Goal: Information Seeking & Learning: Understand process/instructions

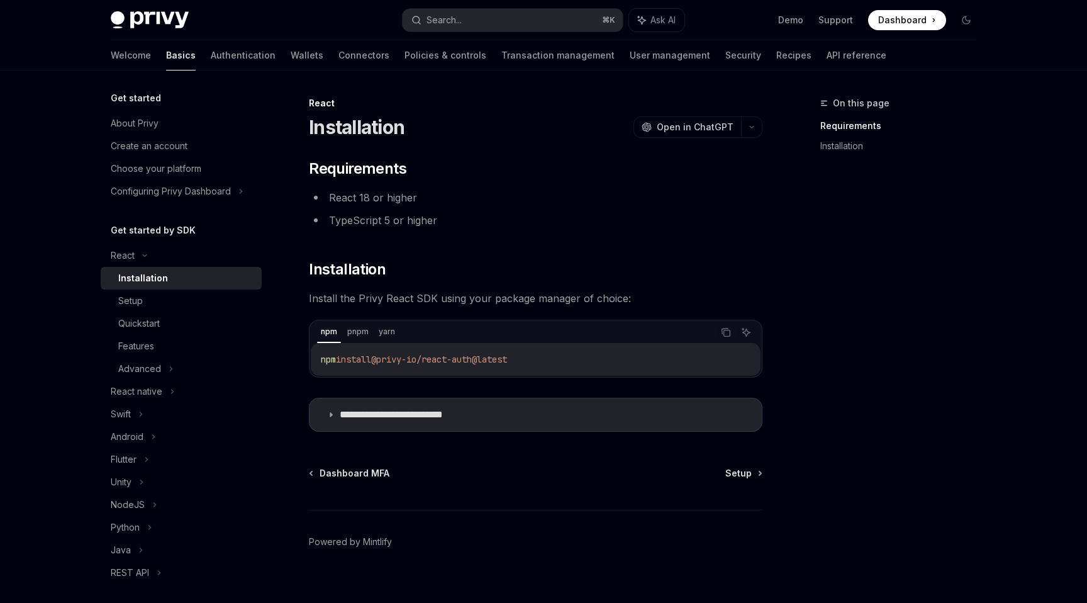
click at [450, 6] on div "Privy Docs home page Search... ⌘ K Ask AI Demo Support Dashboard Dashboard Sear…" at bounding box center [544, 20] width 866 height 40
click at [450, 16] on div "Search..." at bounding box center [443, 20] width 35 height 15
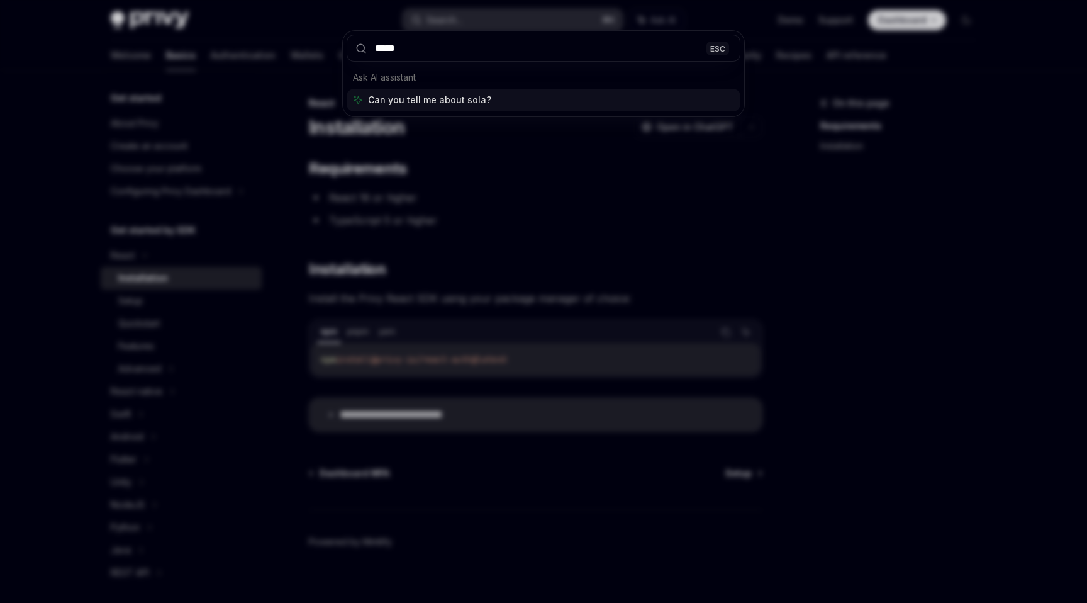
type input "******"
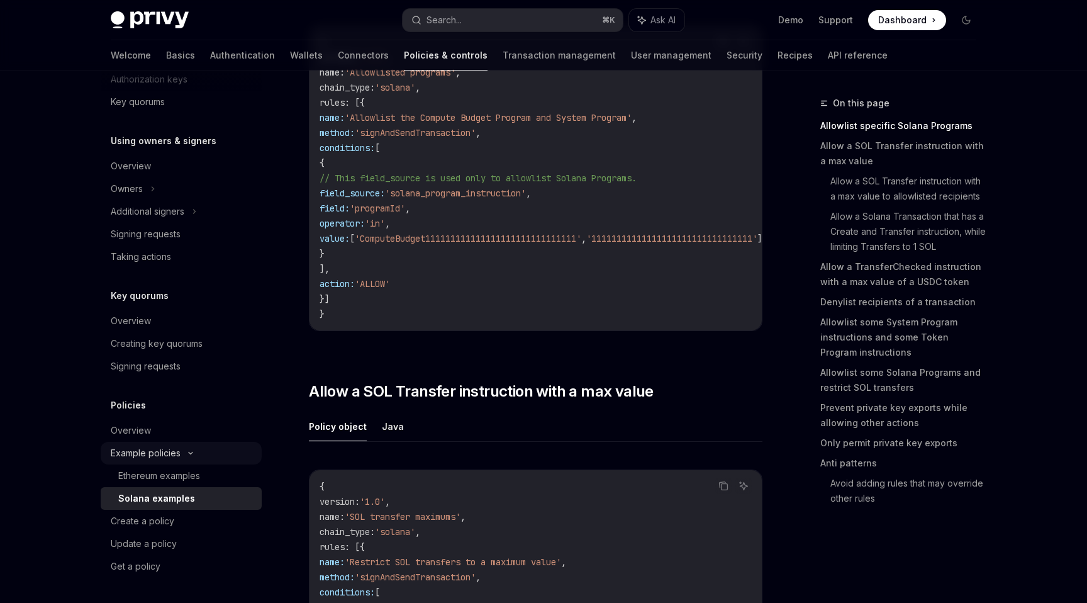
scroll to position [223, 0]
click at [181, 433] on div "Overview" at bounding box center [182, 430] width 143 height 15
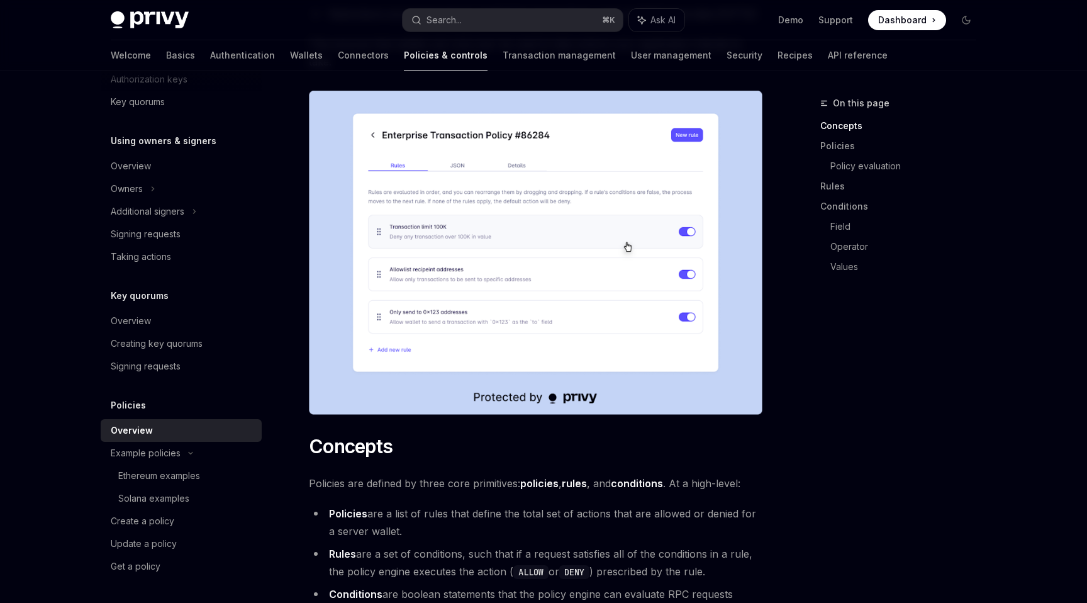
scroll to position [443, 0]
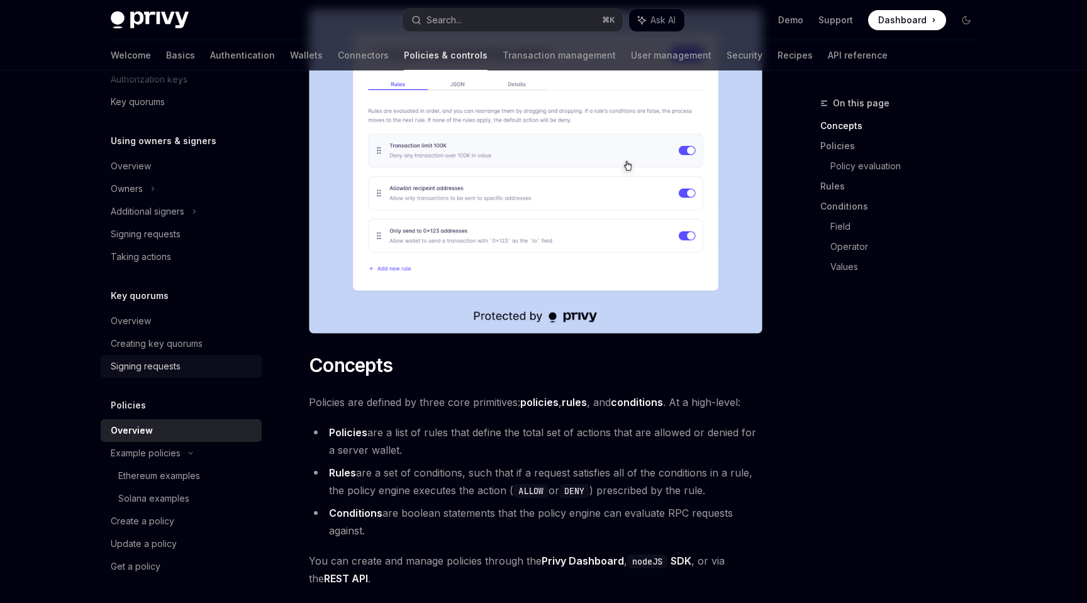
click at [187, 365] on div "Signing requests" at bounding box center [182, 366] width 143 height 15
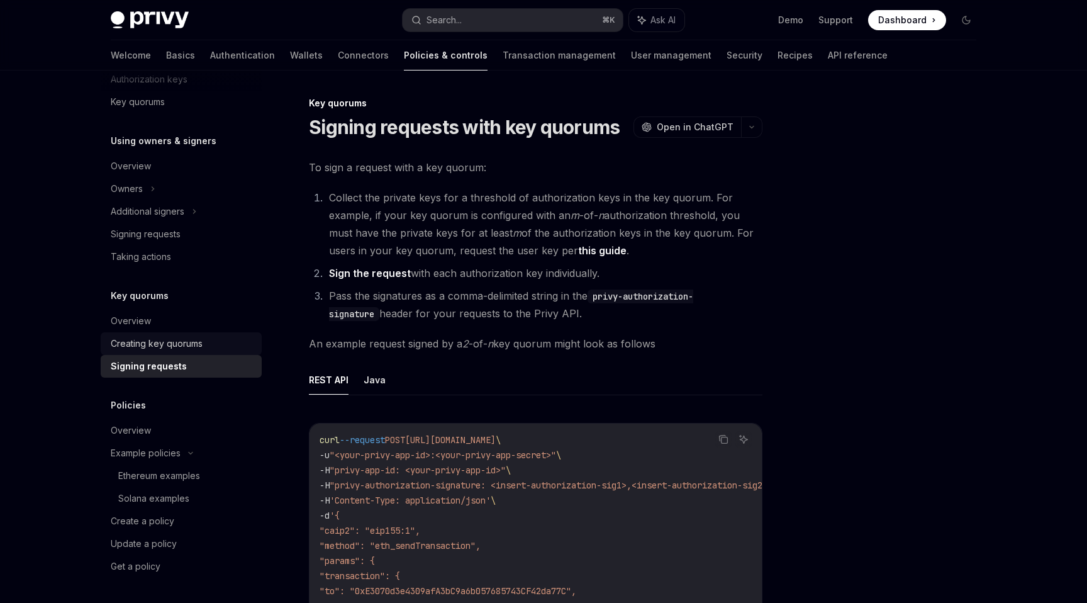
click at [186, 346] on div "Creating key quorums" at bounding box center [157, 343] width 92 height 15
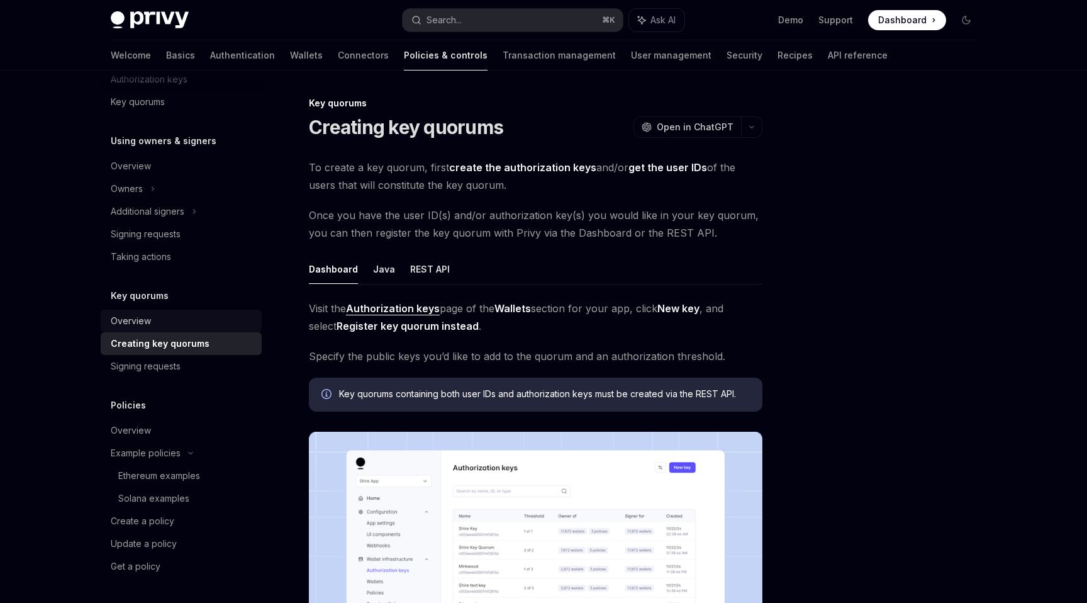
click at [184, 320] on div "Overview" at bounding box center [182, 320] width 143 height 15
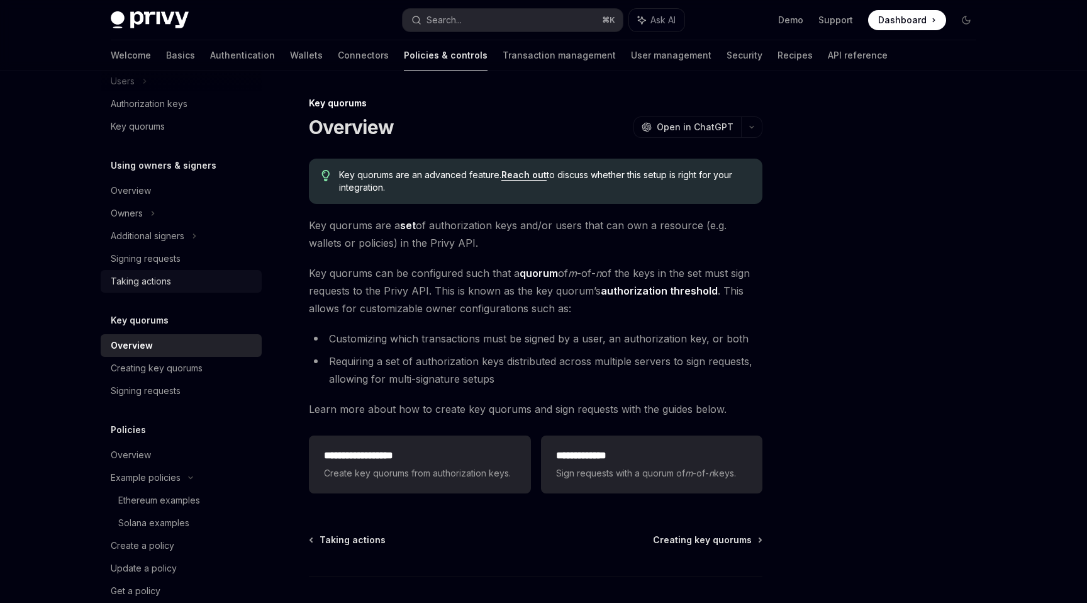
scroll to position [304, 0]
click at [172, 272] on link "Taking actions" at bounding box center [181, 280] width 161 height 23
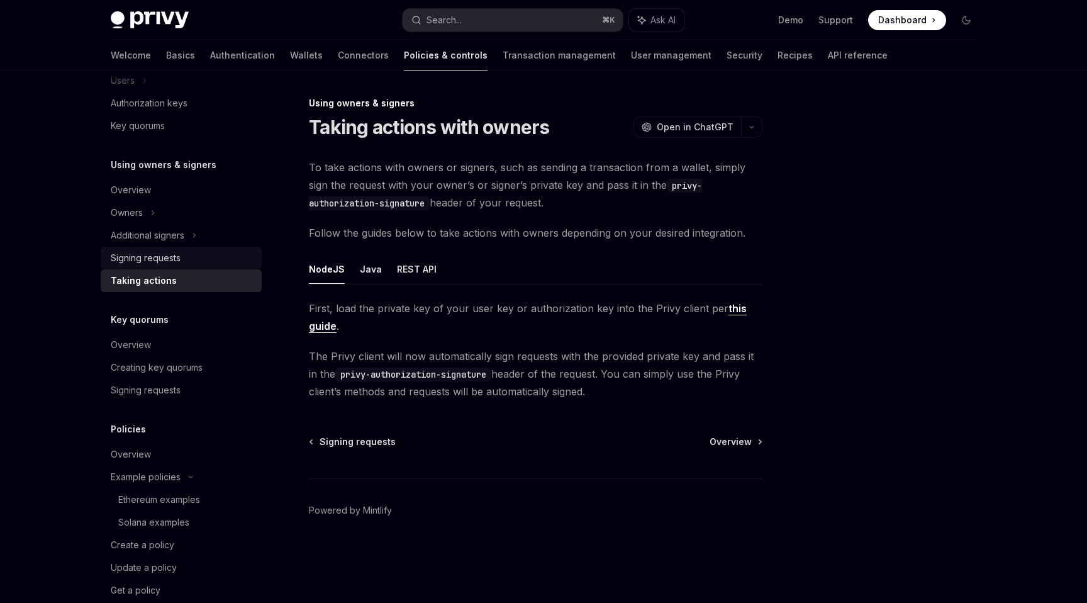
click at [173, 258] on div "Signing requests" at bounding box center [146, 257] width 70 height 15
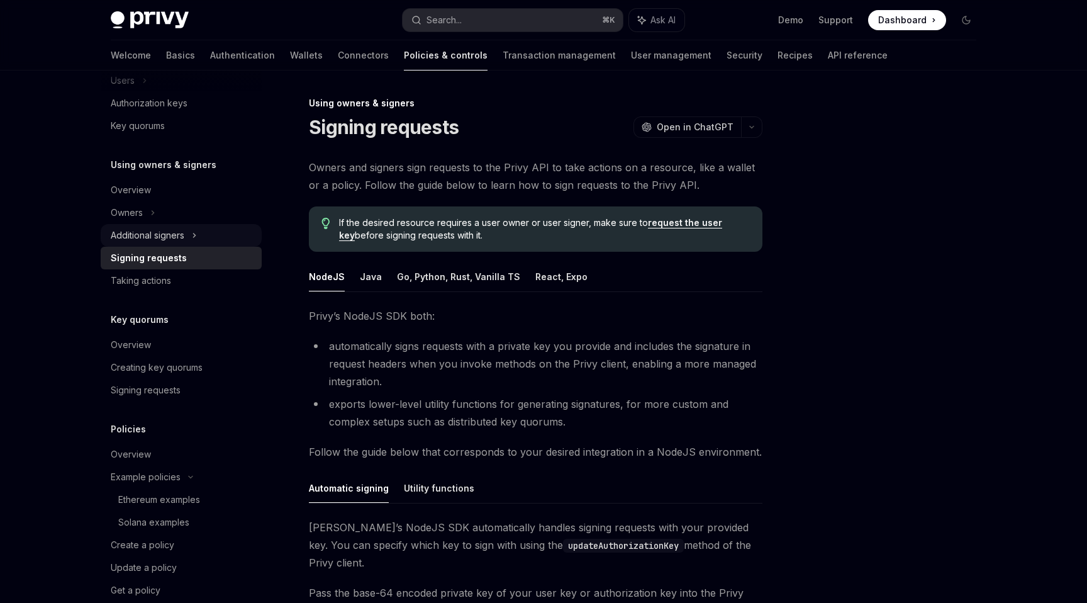
click at [174, 239] on div "Additional signers" at bounding box center [148, 235] width 74 height 15
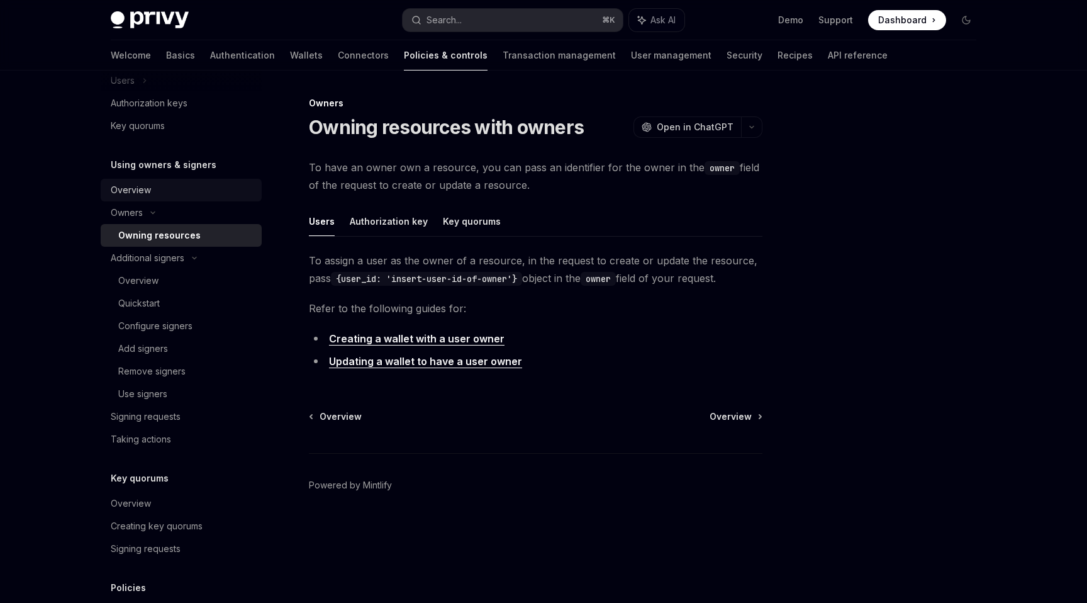
click at [157, 189] on div "Overview" at bounding box center [182, 189] width 143 height 15
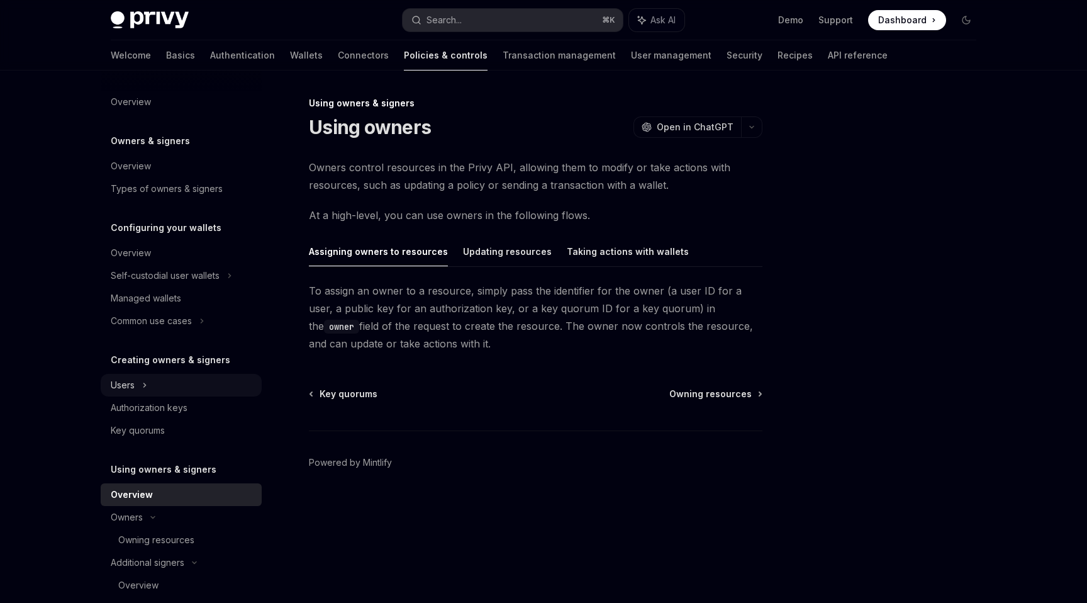
click at [137, 381] on div "Users" at bounding box center [181, 385] width 161 height 23
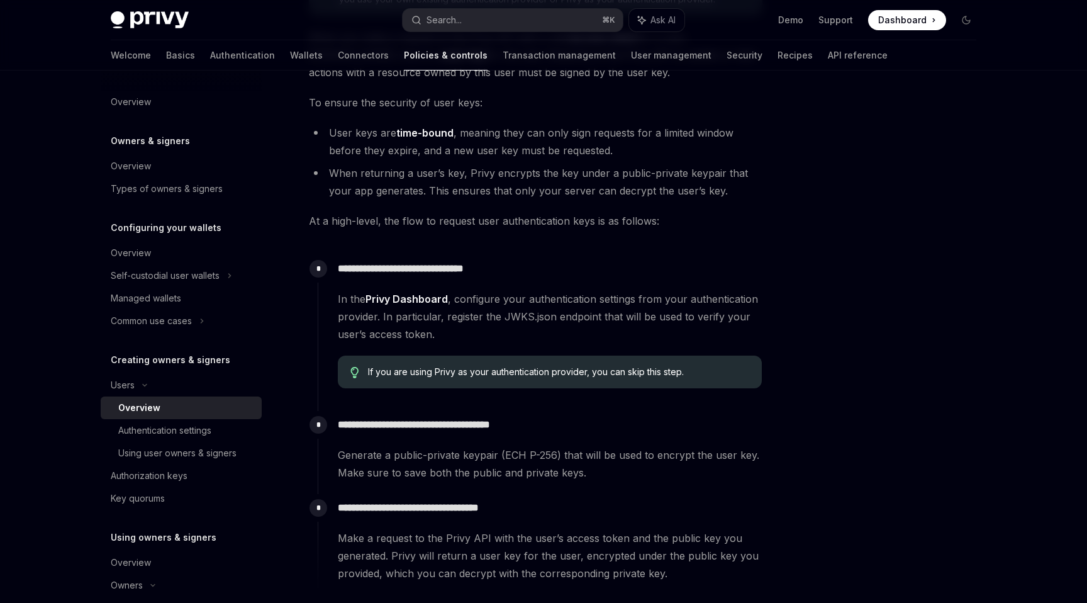
scroll to position [219, 0]
click at [168, 296] on div "Managed wallets" at bounding box center [146, 298] width 70 height 15
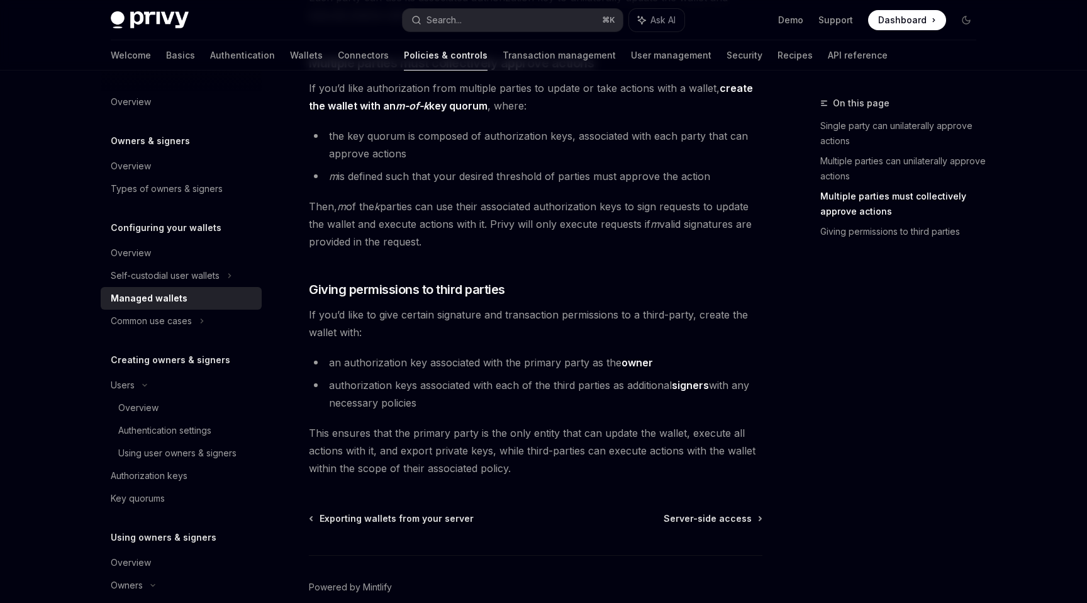
scroll to position [560, 0]
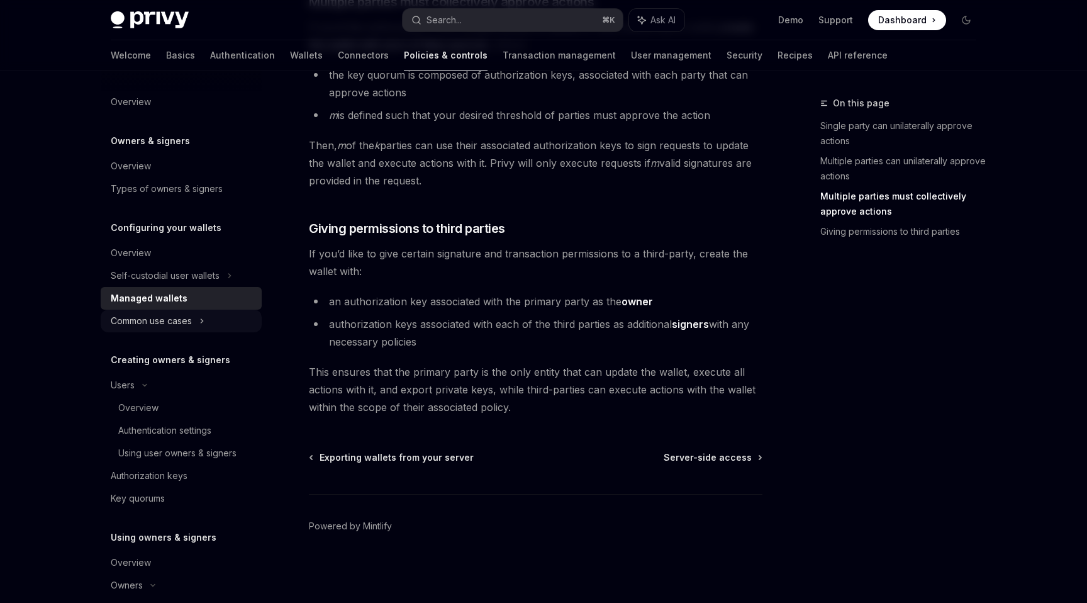
click at [179, 325] on div "Common use cases" at bounding box center [151, 320] width 81 height 15
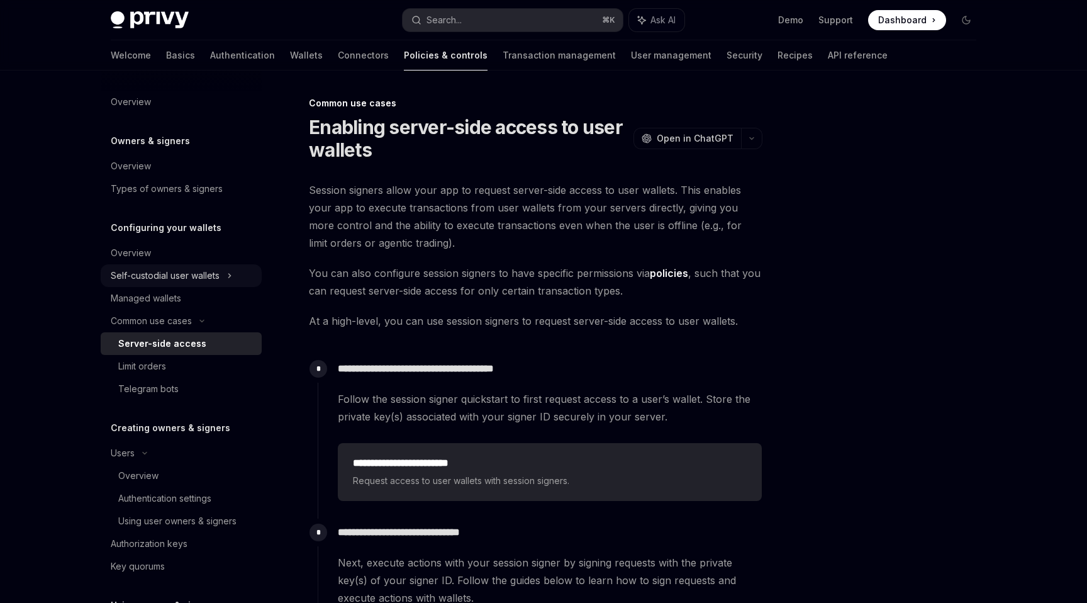
click at [177, 279] on div "Self-custodial user wallets" at bounding box center [165, 275] width 109 height 15
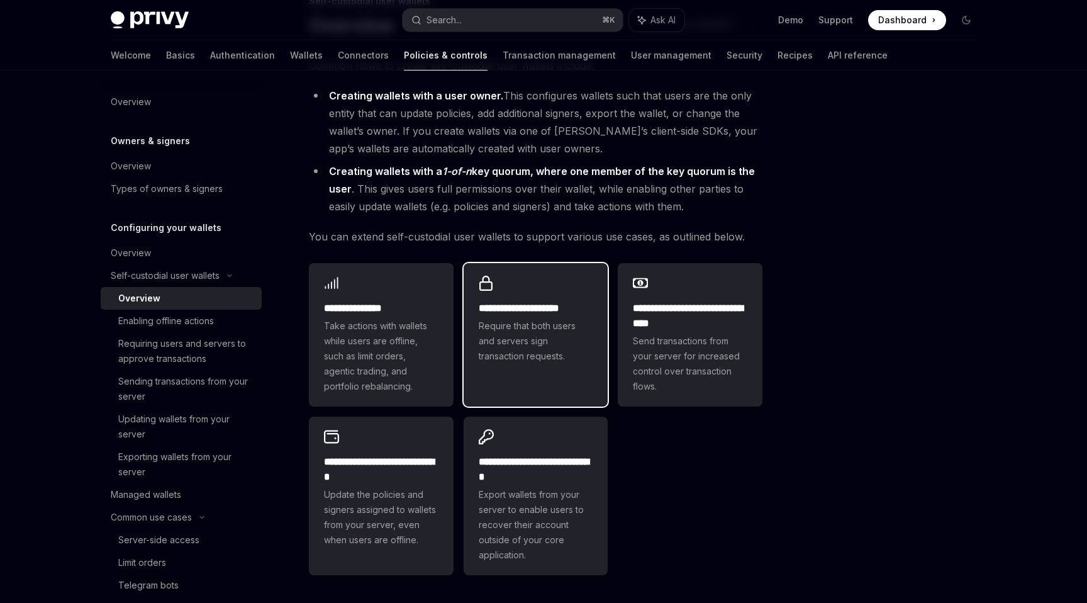
scroll to position [107, 0]
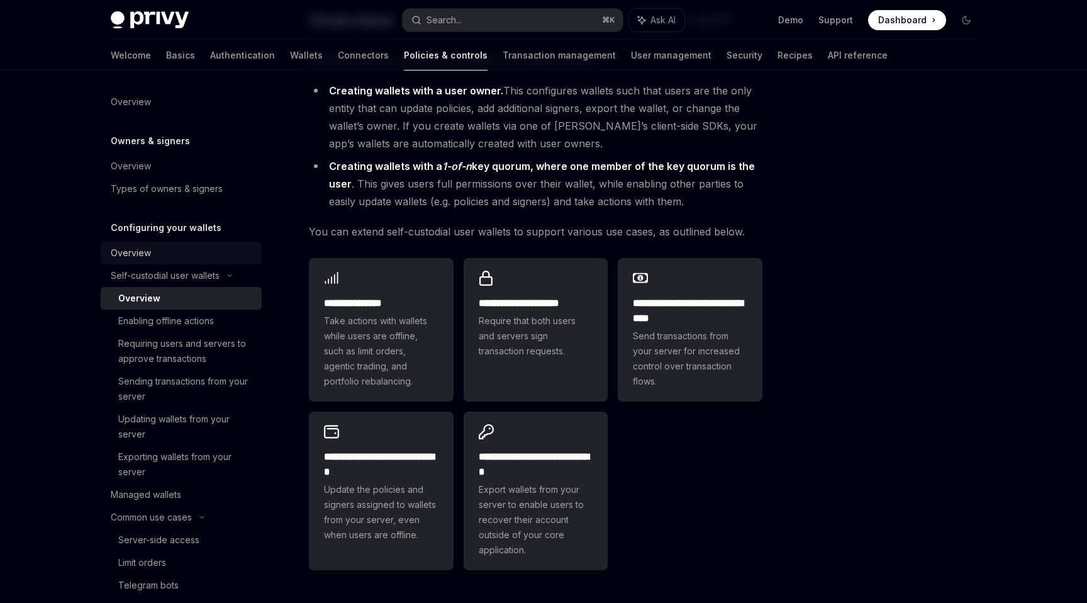
click at [148, 255] on div "Overview" at bounding box center [131, 252] width 40 height 15
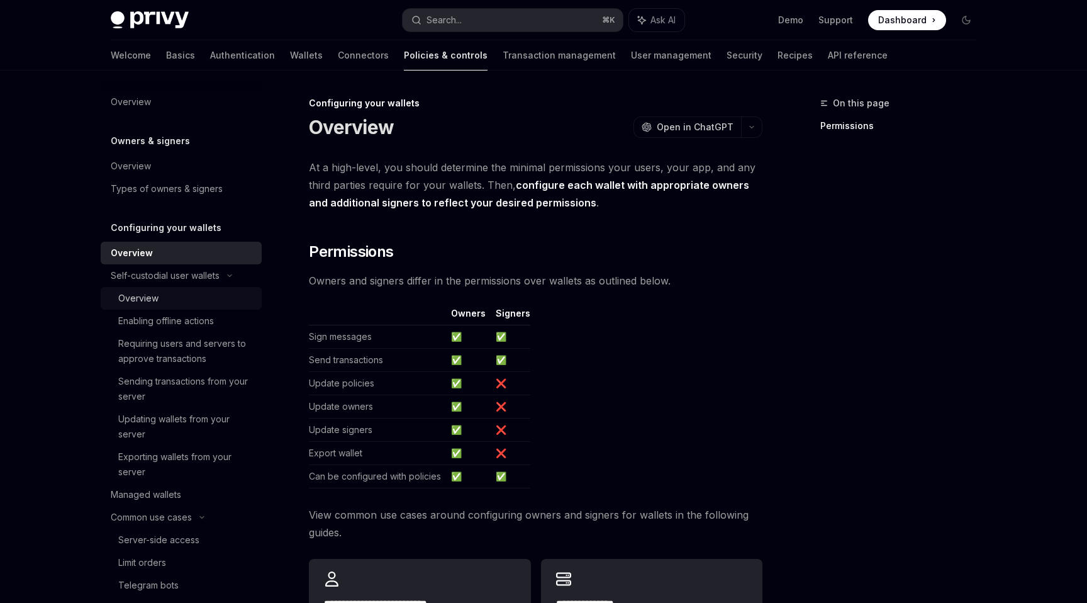
click at [157, 293] on div "Overview" at bounding box center [138, 298] width 40 height 15
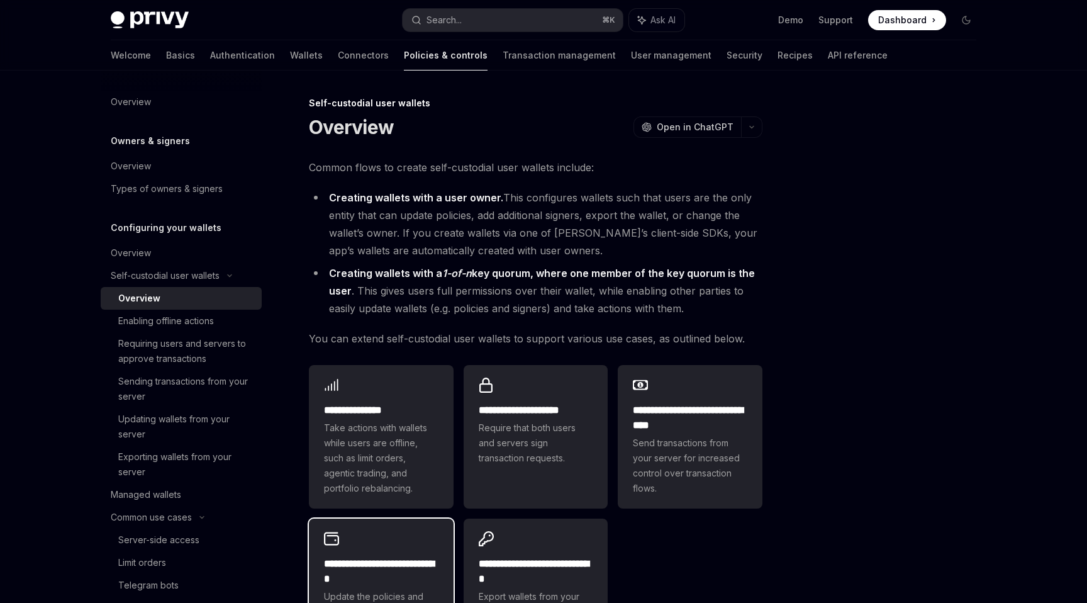
click at [390, 530] on div "**********" at bounding box center [381, 589] width 145 height 143
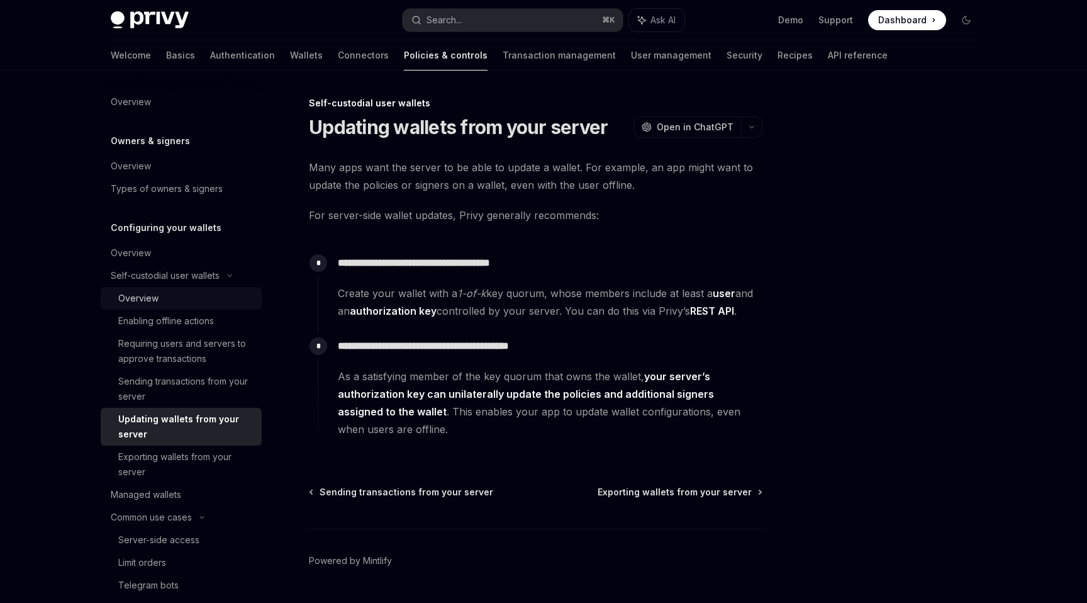
click at [164, 299] on div "Overview" at bounding box center [186, 298] width 136 height 15
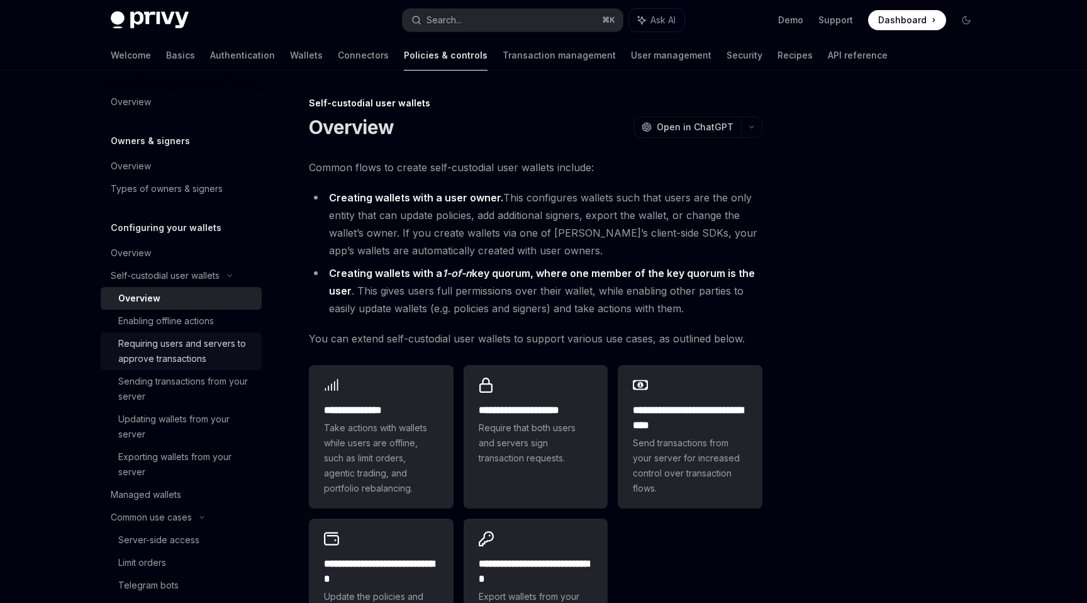
click at [165, 354] on div "Requiring users and servers to approve transactions" at bounding box center [186, 351] width 136 height 30
type textarea "*"
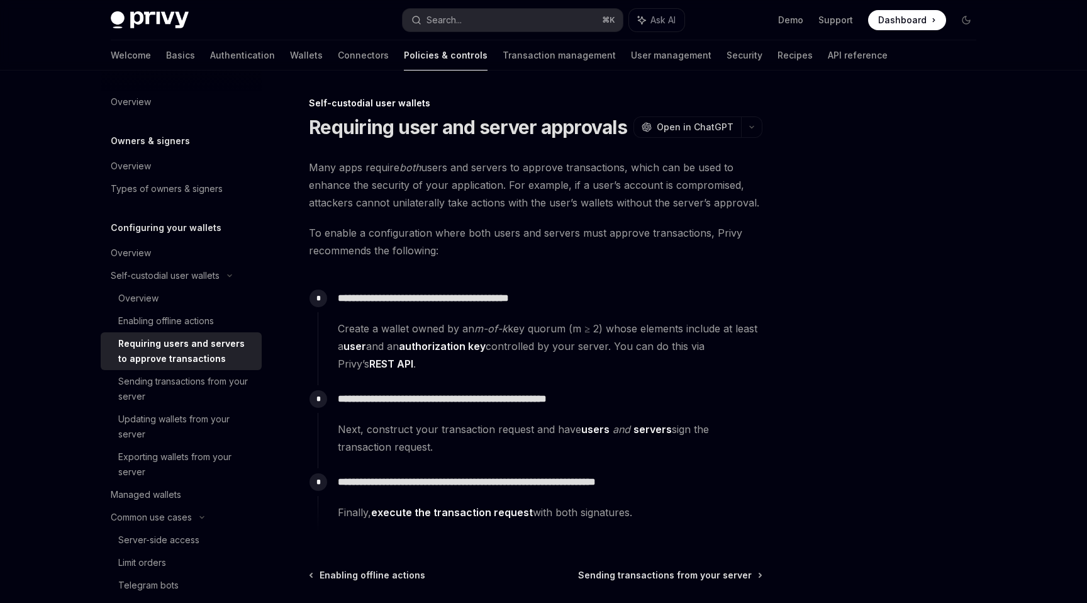
drag, startPoint x: 312, startPoint y: 161, endPoint x: 634, endPoint y: 521, distance: 482.9
click at [634, 521] on div "**********" at bounding box center [536, 346] width 454 height 375
copy div "**********"
click at [662, 130] on span "Open in ChatGPT" at bounding box center [695, 127] width 77 height 13
